Goal: Task Accomplishment & Management: Use online tool/utility

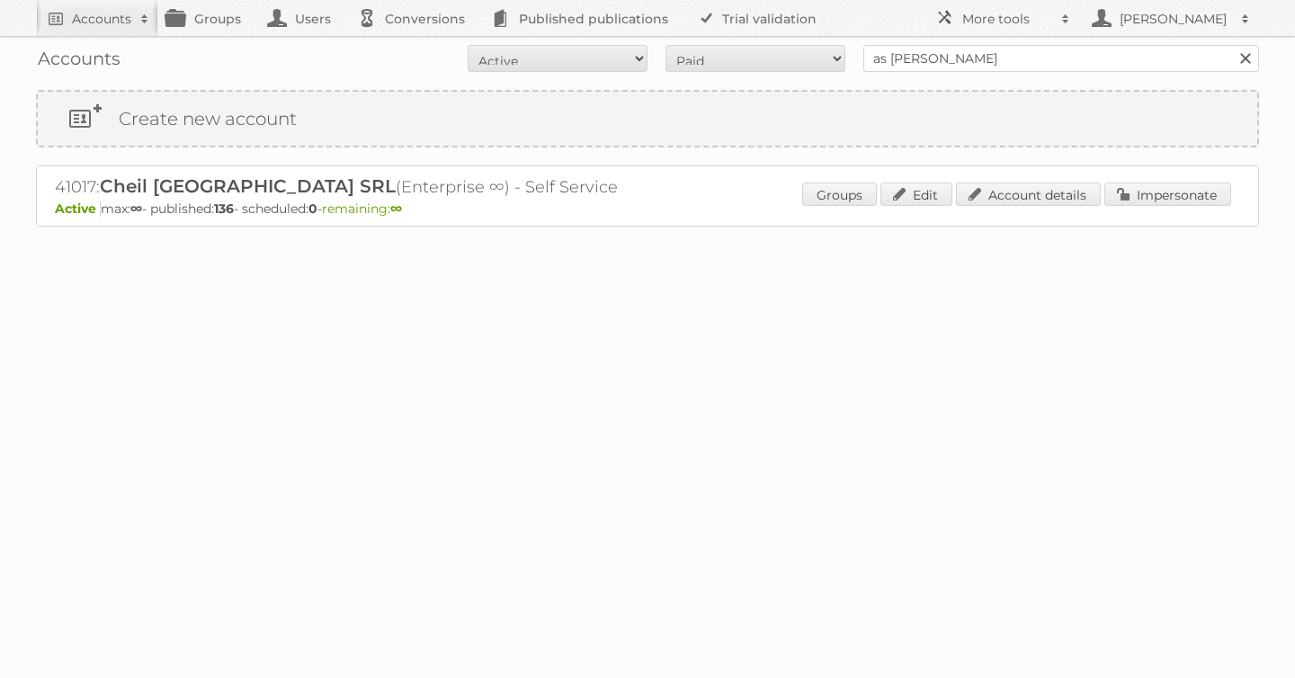
type input "as [PERSON_NAME]"
click at [1232, 45] on input "Search" at bounding box center [1245, 58] width 27 height 27
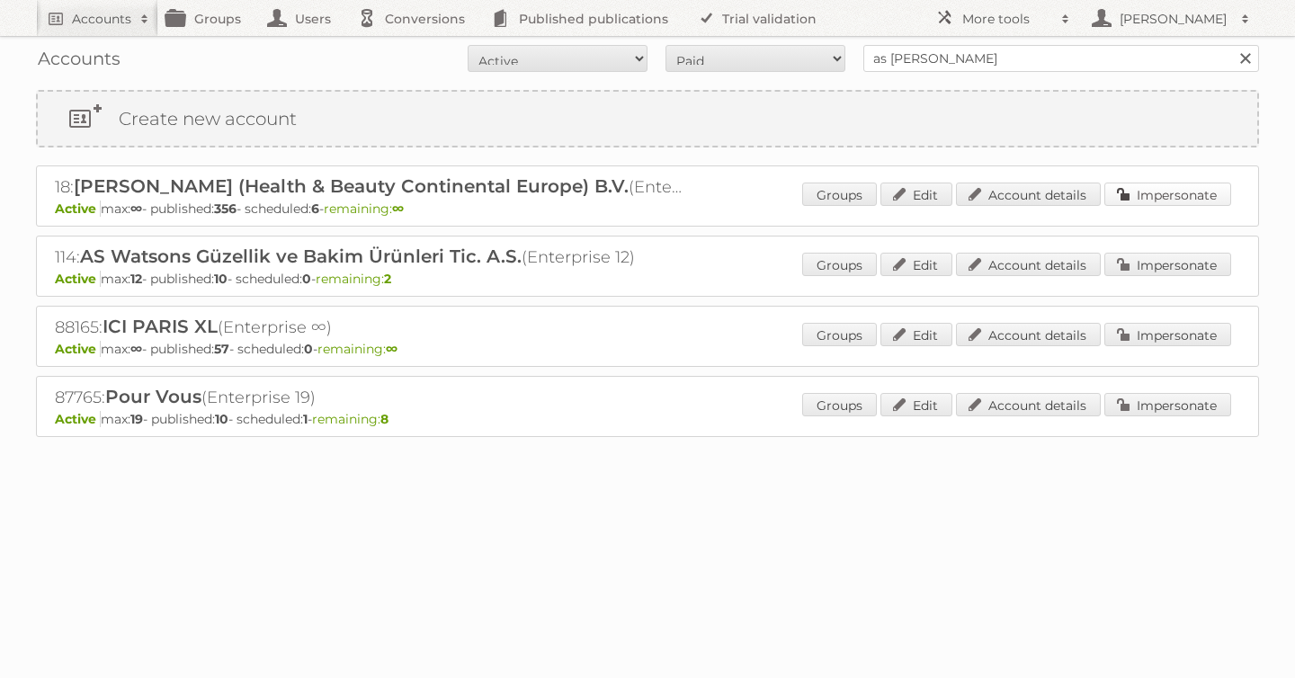
click at [1176, 200] on link "Impersonate" at bounding box center [1168, 194] width 127 height 23
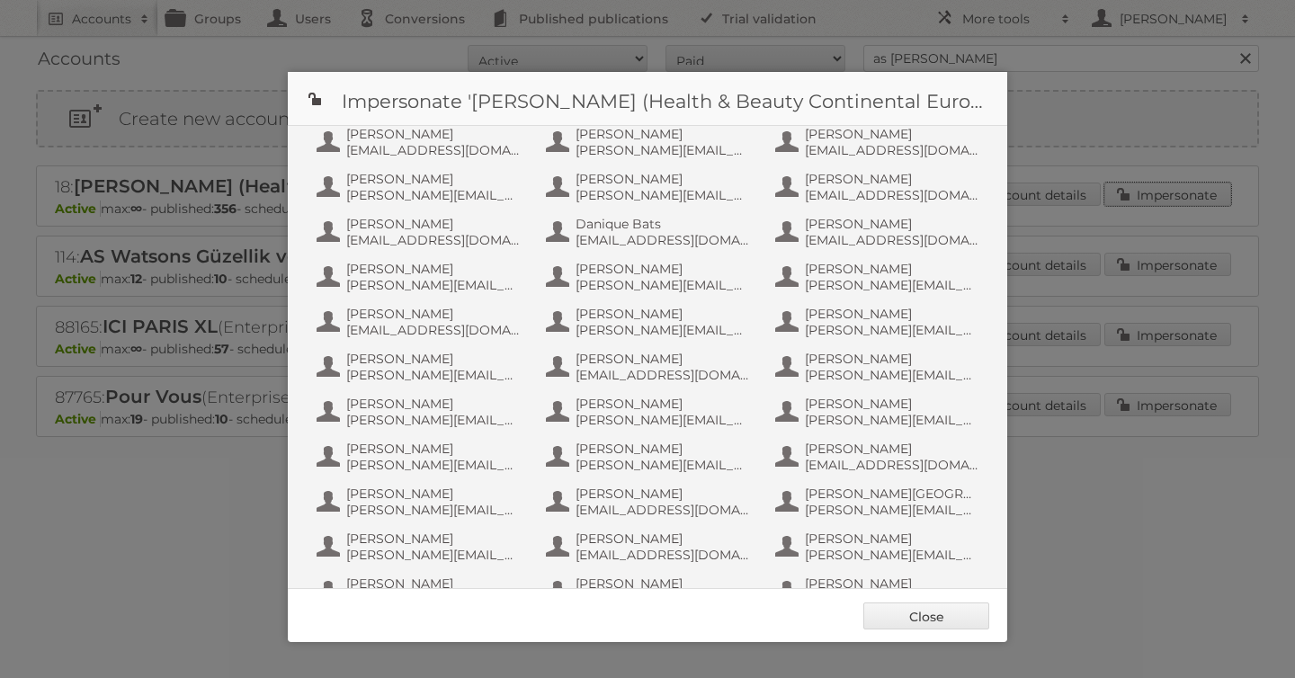
scroll to position [1169, 0]
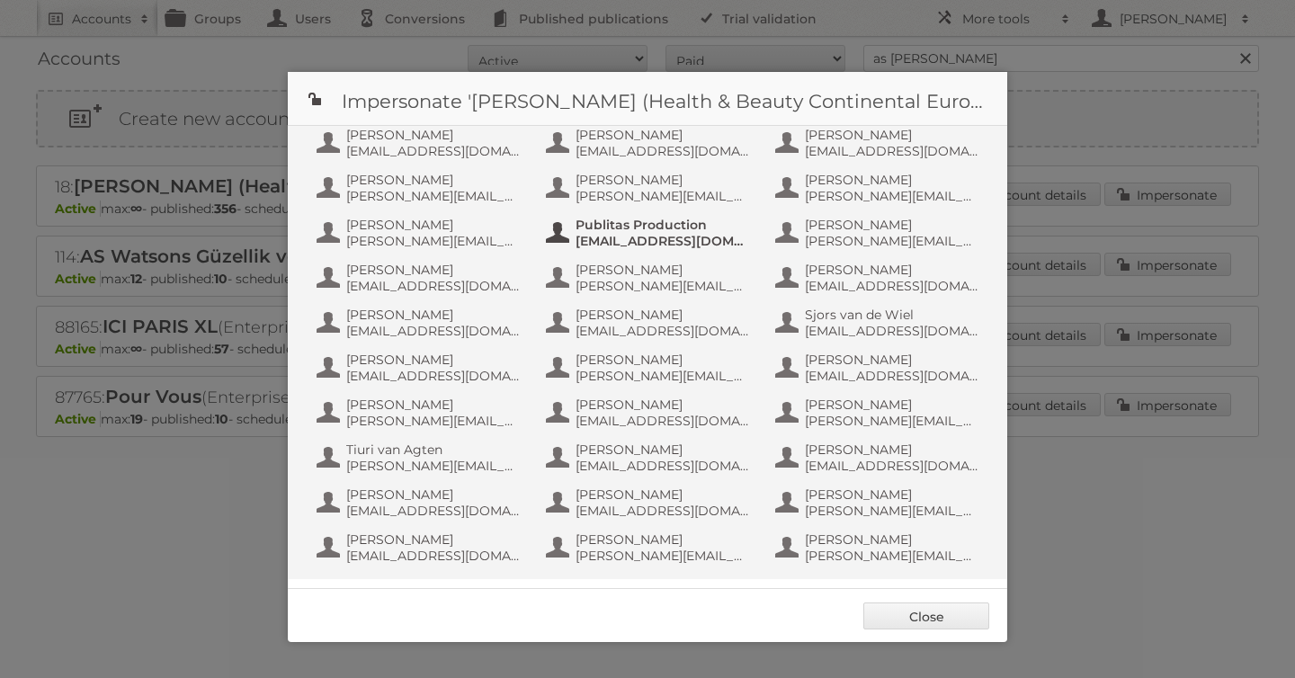
click at [640, 245] on span "info+aswatson-production@publitas.com" at bounding box center [663, 241] width 175 height 16
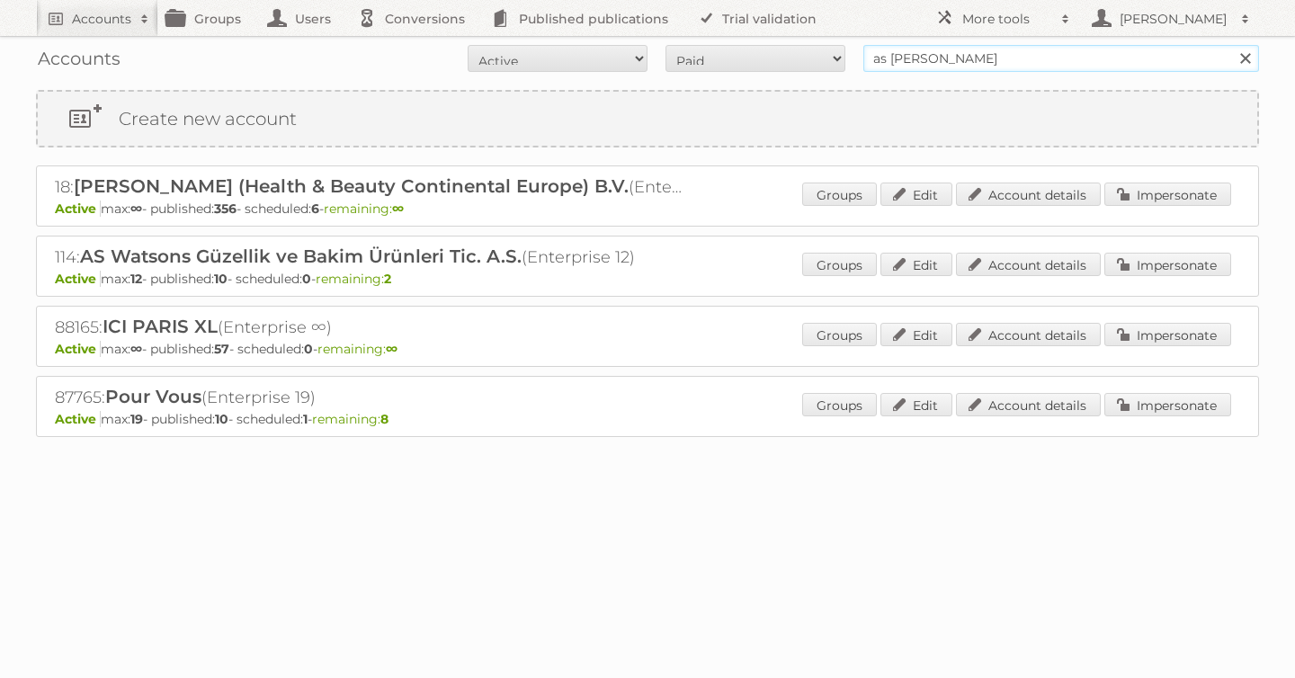
drag, startPoint x: 946, startPoint y: 66, endPoint x: 605, endPoint y: 47, distance: 342.4
click at [605, 47] on form "All Active Expired Pending All Paid Trials Self service as watson Search" at bounding box center [647, 58] width 1223 height 27
type input "tfg media"
click at [1232, 45] on input "Search" at bounding box center [1245, 58] width 27 height 27
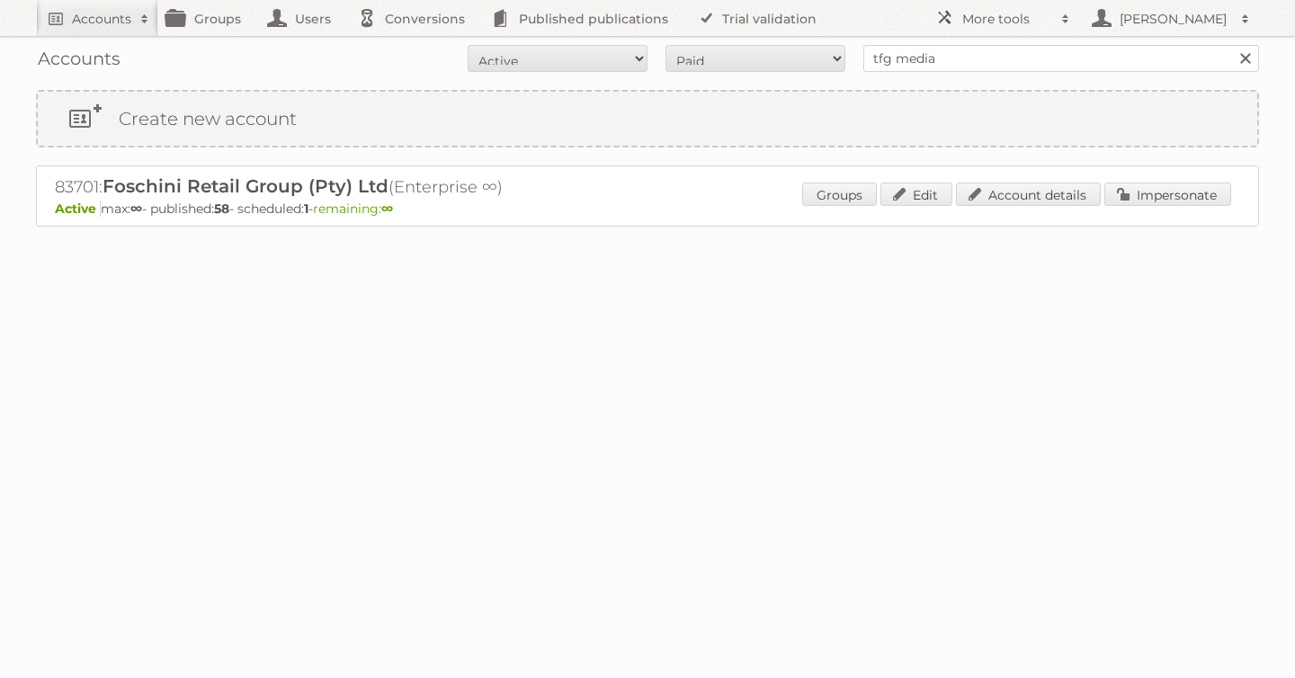
click at [1121, 208] on div "Groups Edit Account details Impersonate" at bounding box center [1016, 196] width 429 height 27
click at [1133, 194] on link "Impersonate" at bounding box center [1168, 194] width 127 height 23
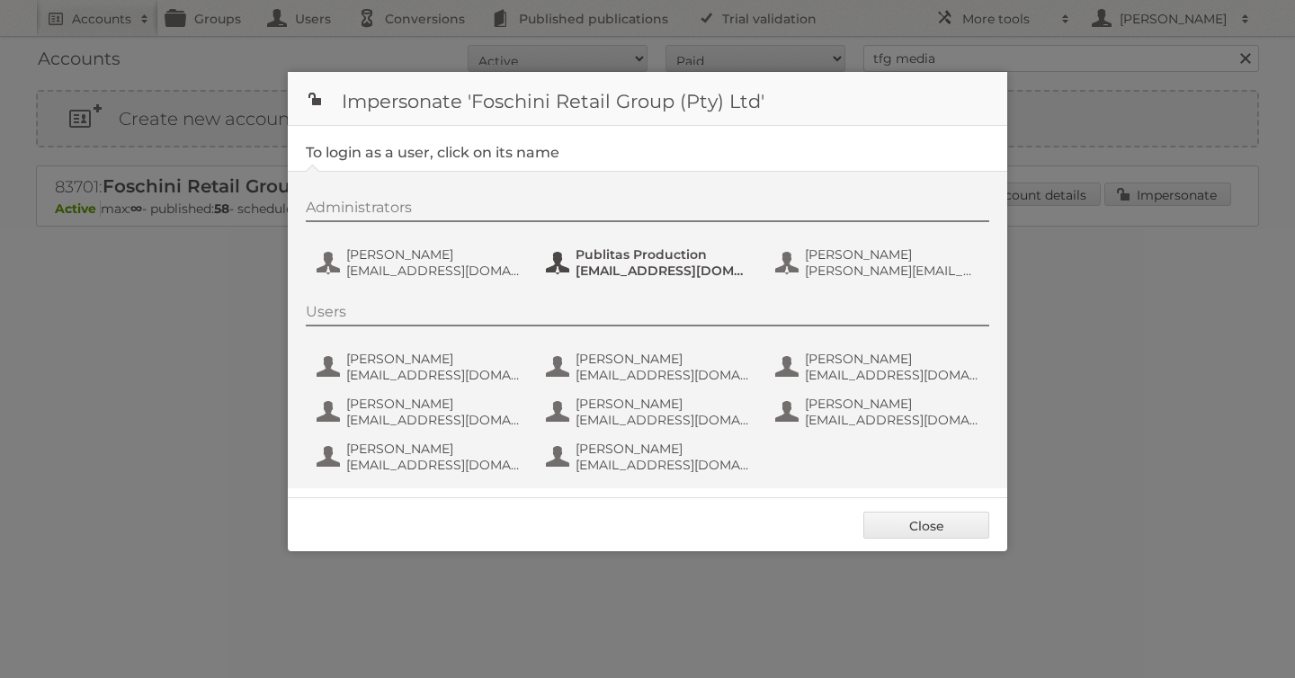
click at [648, 259] on span "Publitas Production" at bounding box center [663, 254] width 175 height 16
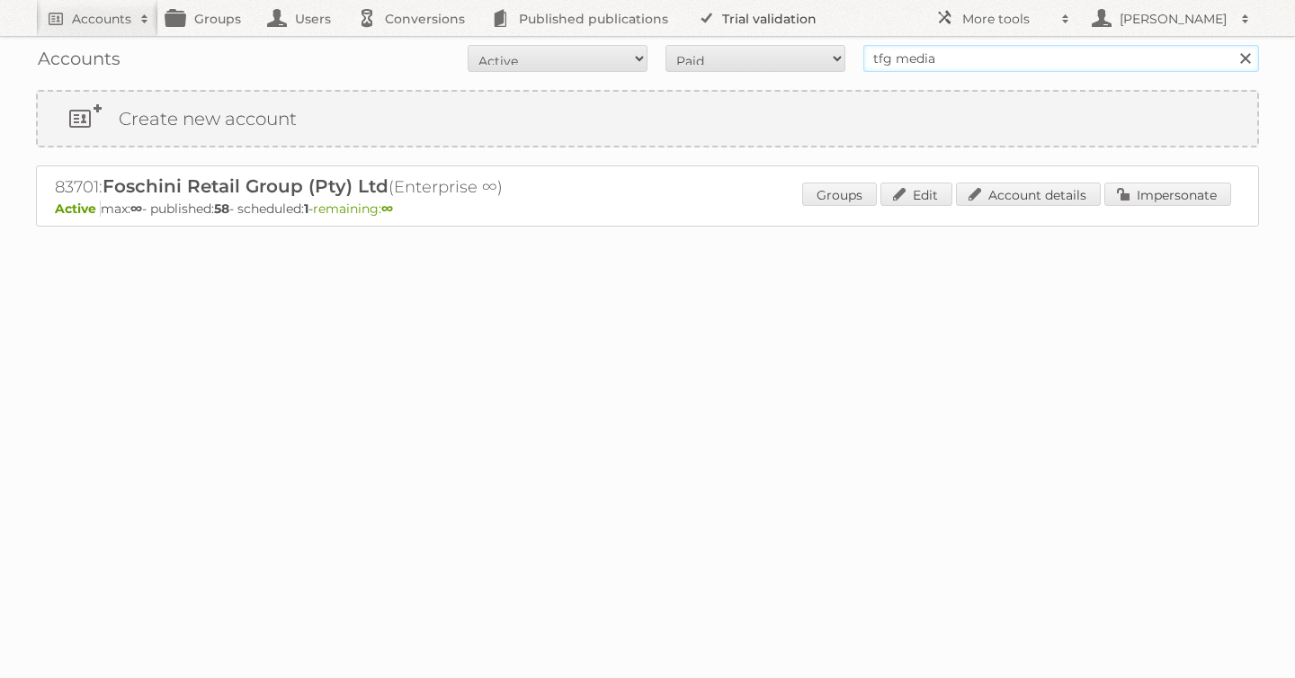
drag, startPoint x: 982, startPoint y: 71, endPoint x: 703, endPoint y: 19, distance: 284.6
click at [706, 21] on body "Accounts Search Advanced Search Create new account Groups Users Conversions Pub…" at bounding box center [647, 339] width 1295 height 678
type input "etos"
click at [1232, 45] on input "Search" at bounding box center [1245, 58] width 27 height 27
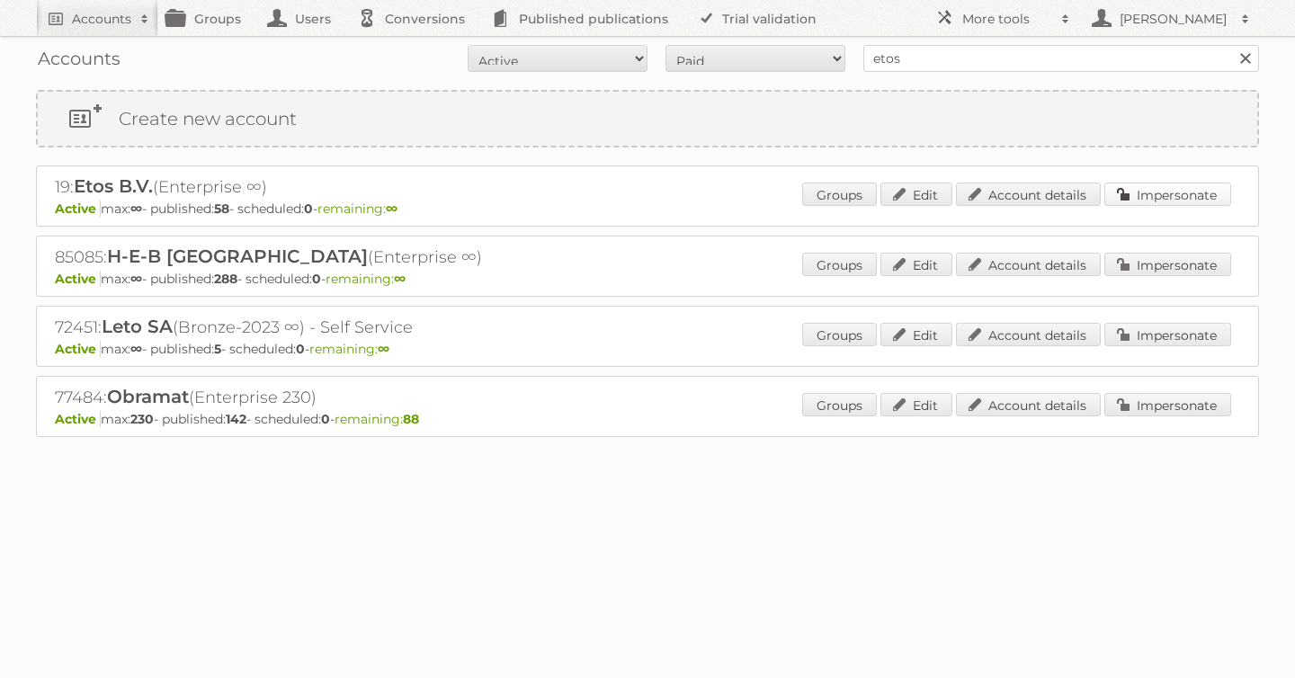
click at [1151, 190] on link "Impersonate" at bounding box center [1168, 194] width 127 height 23
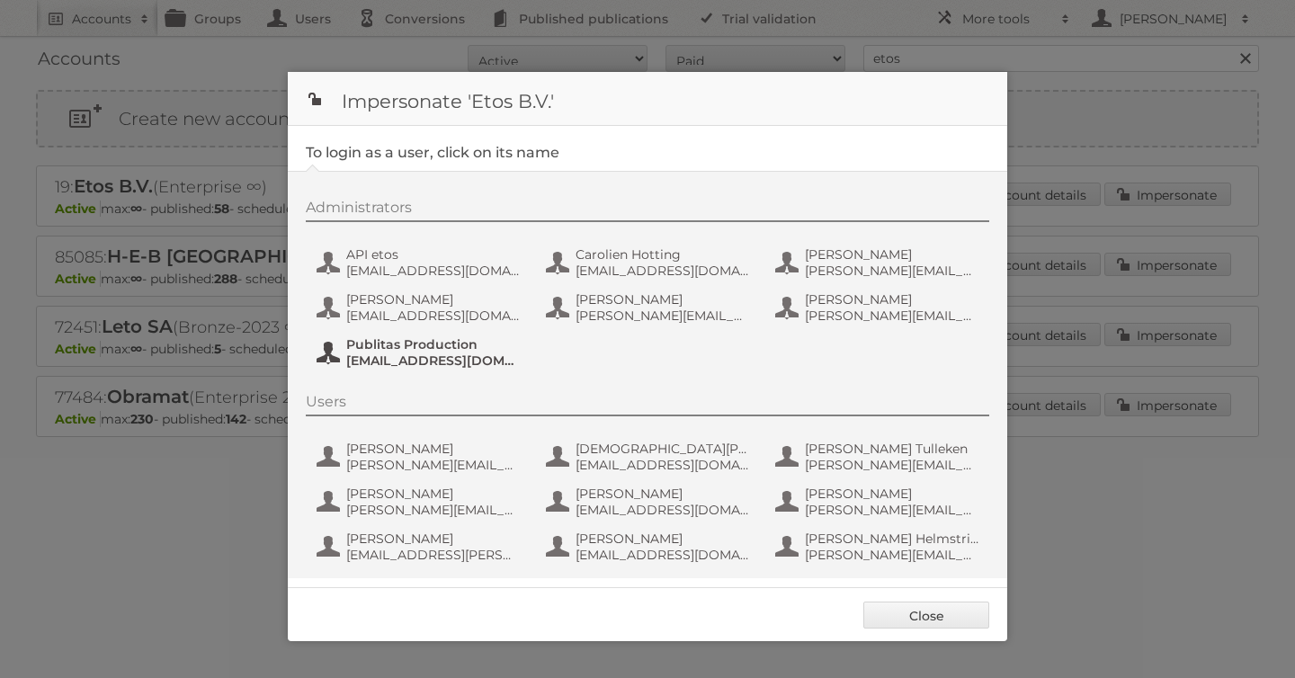
click at [377, 344] on span "Publitas Production" at bounding box center [433, 344] width 175 height 16
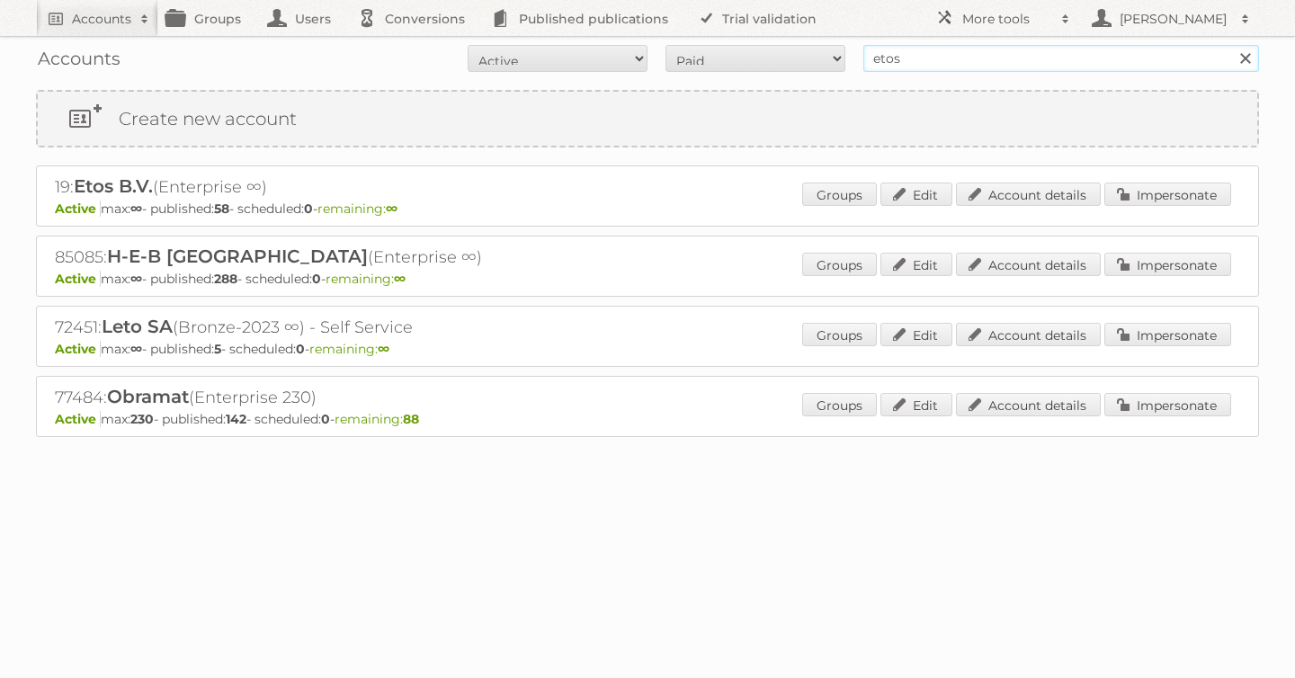
drag, startPoint x: 941, startPoint y: 57, endPoint x: 696, endPoint y: 51, distance: 244.7
click at [696, 51] on form "All Active Expired Pending All Paid Trials Self service etos Search" at bounding box center [647, 58] width 1223 height 27
type input "winston"
click at [1232, 45] on input "Search" at bounding box center [1245, 58] width 27 height 27
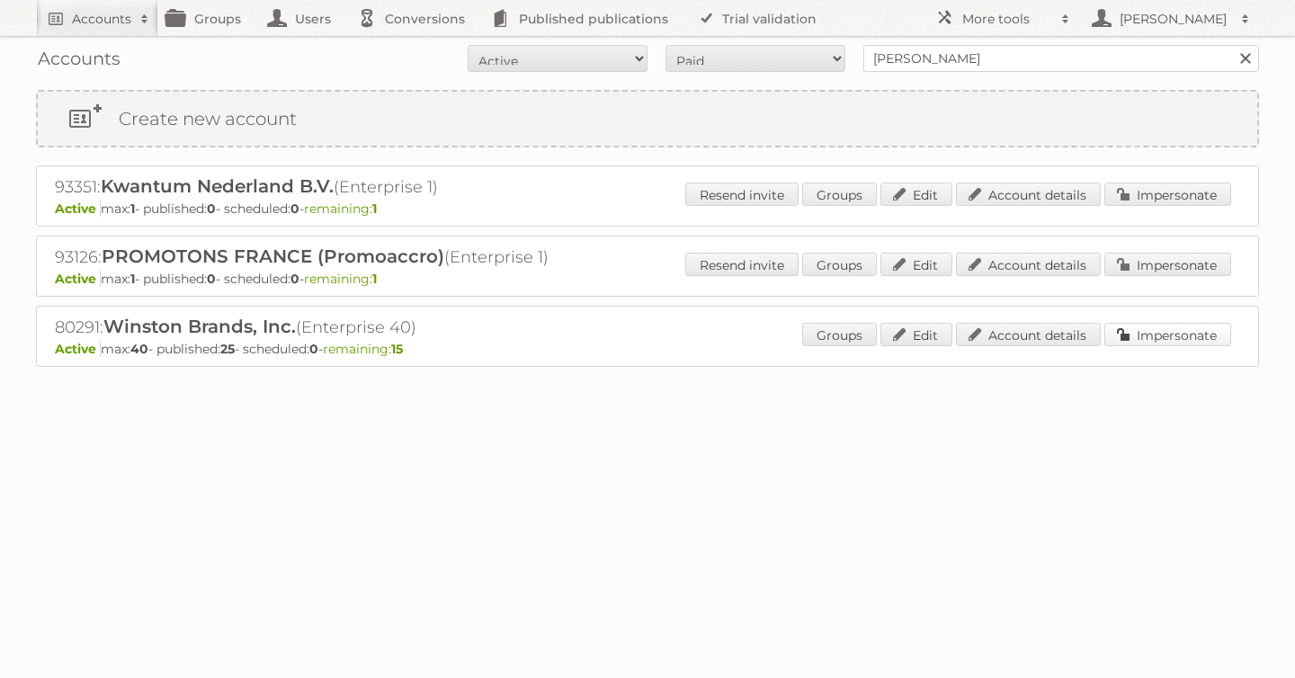
click at [1124, 332] on link "Impersonate" at bounding box center [1168, 334] width 127 height 23
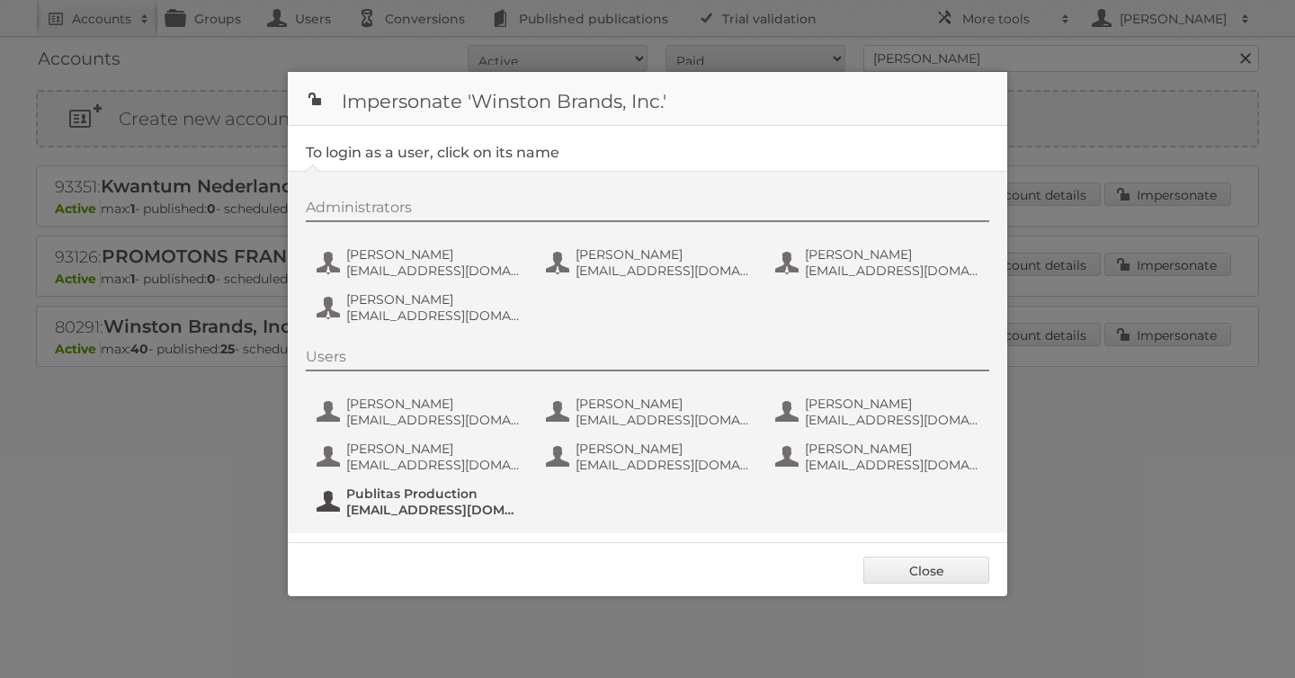
click at [389, 501] on span "Publitas Production" at bounding box center [433, 494] width 175 height 16
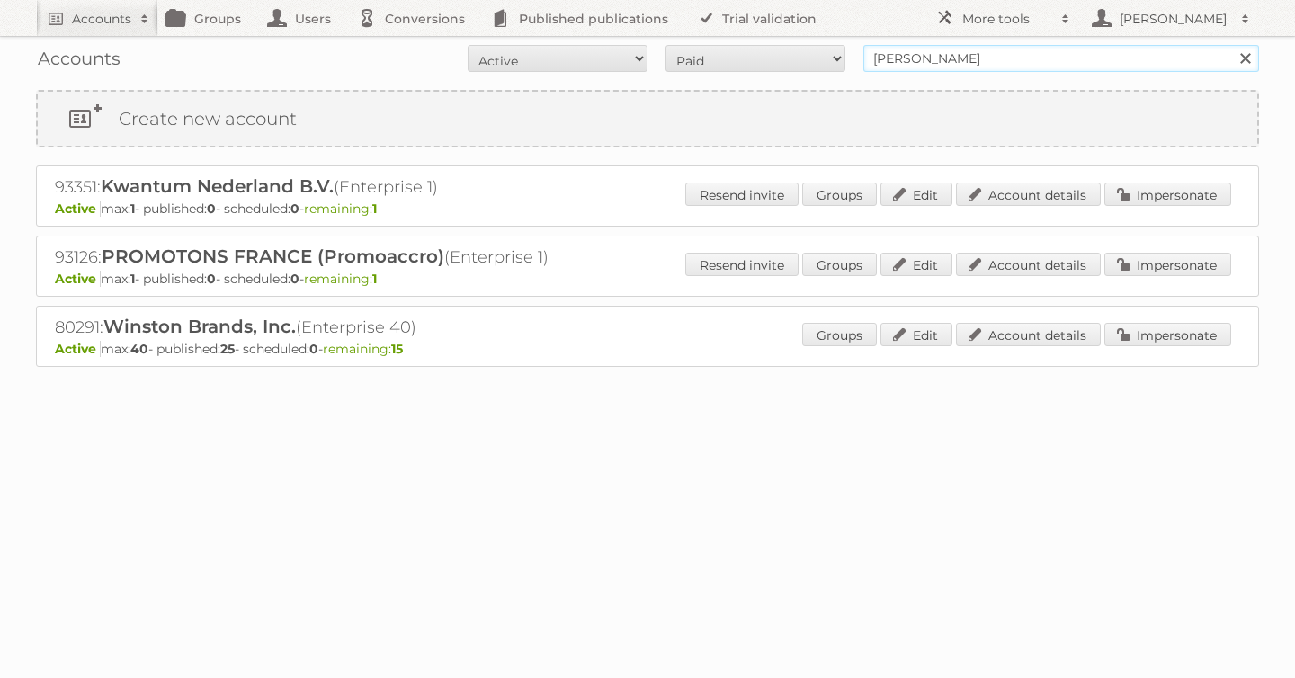
drag, startPoint x: 906, startPoint y: 58, endPoint x: 691, endPoint y: 54, distance: 215.0
click at [691, 54] on form "All Active Expired Pending All Paid Trials Self service winston Search" at bounding box center [647, 58] width 1223 height 27
click at [1232, 45] on input "Search" at bounding box center [1245, 58] width 27 height 27
type input "tfg medi"
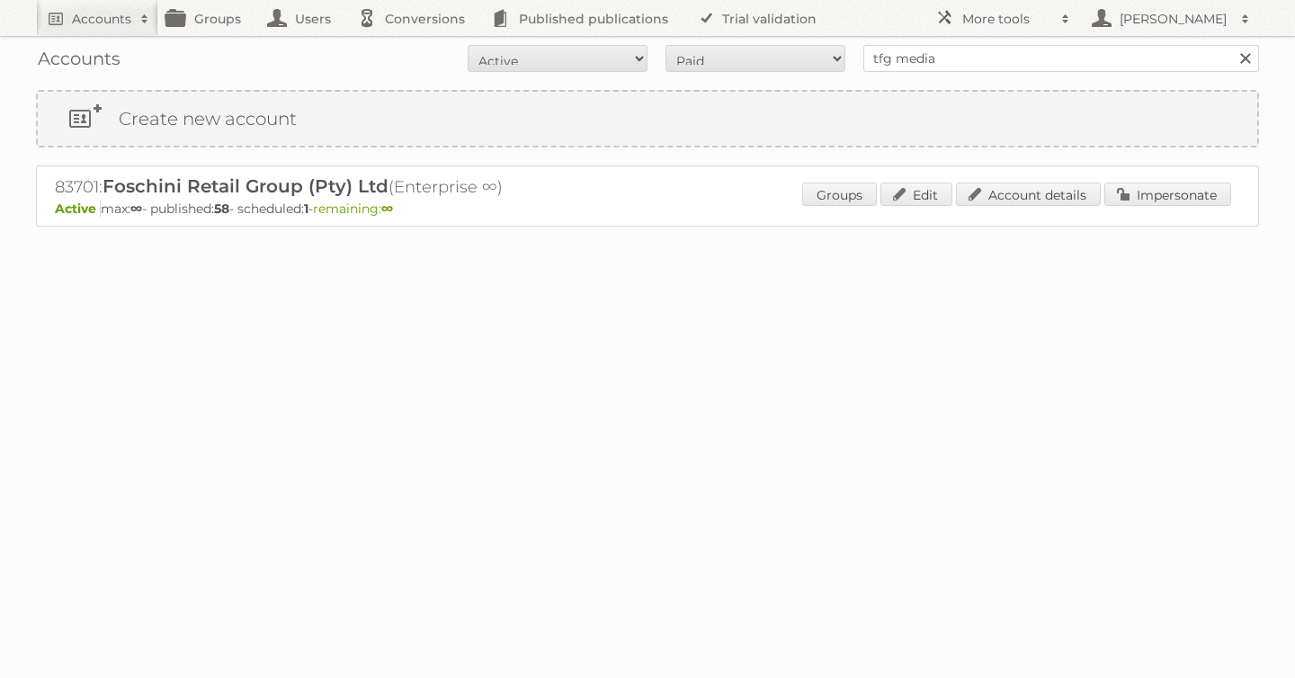
click at [1171, 206] on div "Groups Edit Account details Impersonate" at bounding box center [1016, 196] width 429 height 27
click at [1151, 198] on link "Impersonate" at bounding box center [1168, 194] width 127 height 23
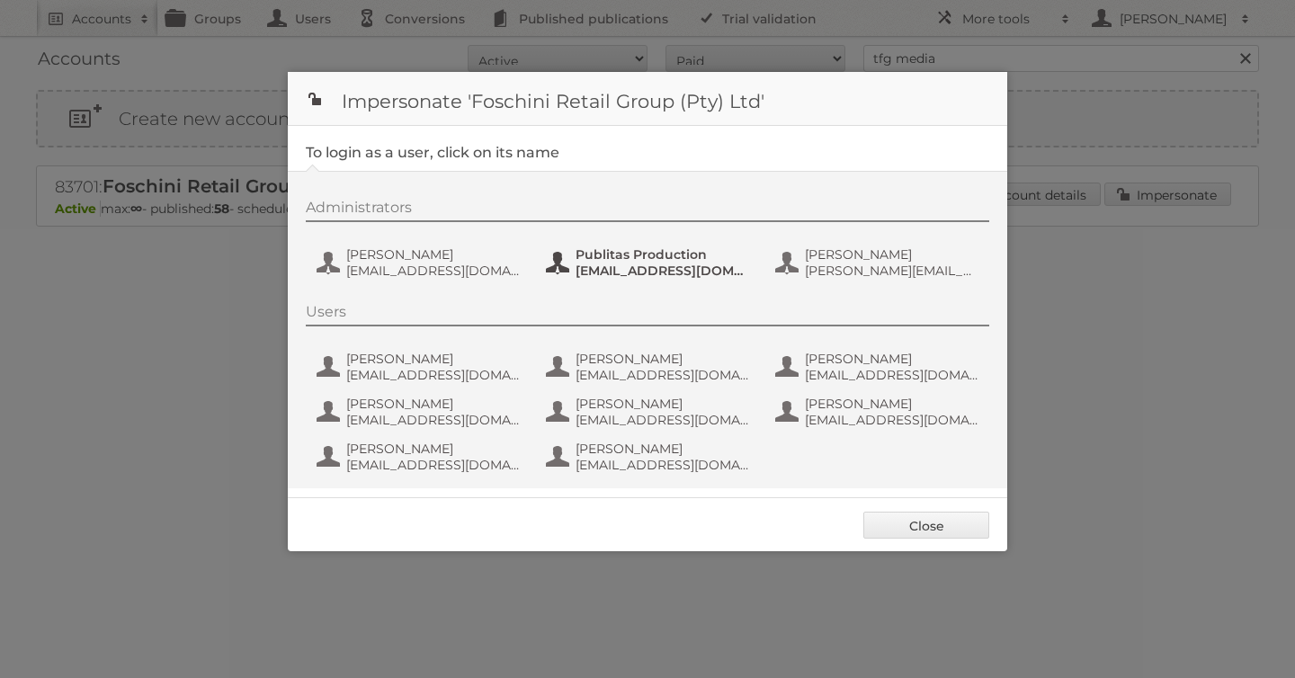
click at [644, 268] on span "[EMAIL_ADDRESS][DOMAIN_NAME]" at bounding box center [663, 271] width 175 height 16
